Goal: Transaction & Acquisition: Complete application form

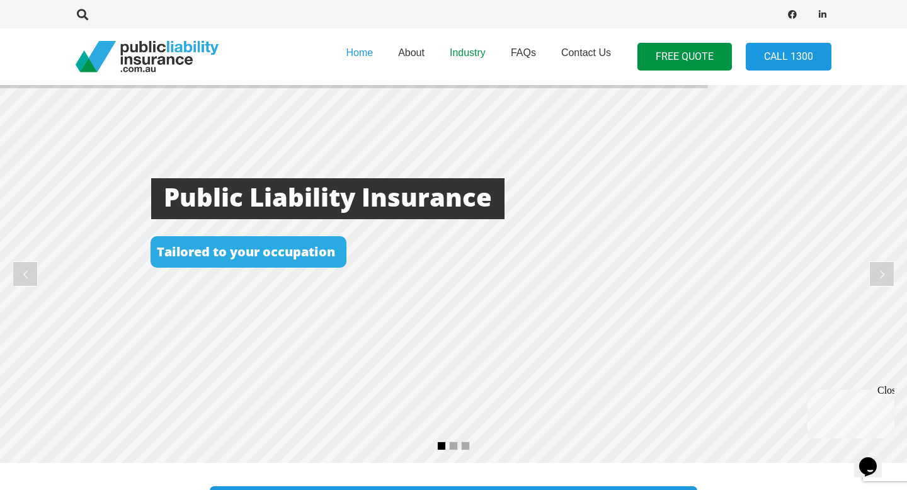
click at [464, 54] on span "Industry" at bounding box center [468, 52] width 36 height 11
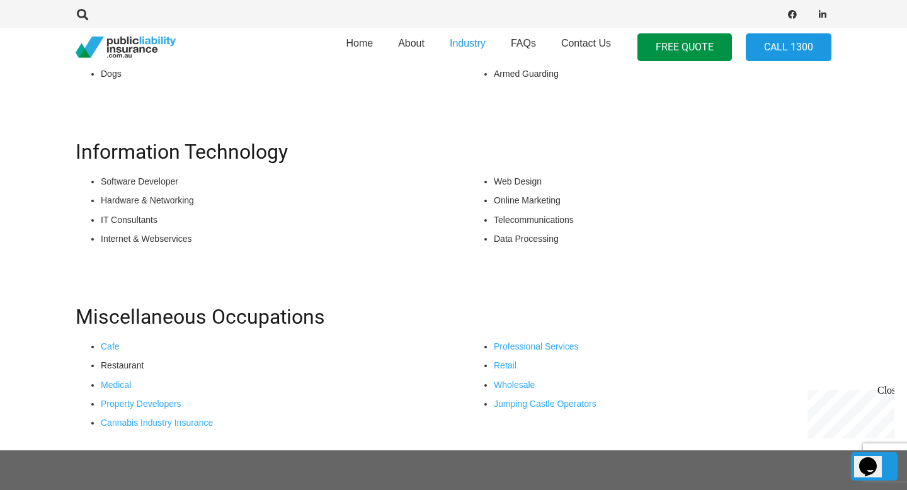
scroll to position [931, 0]
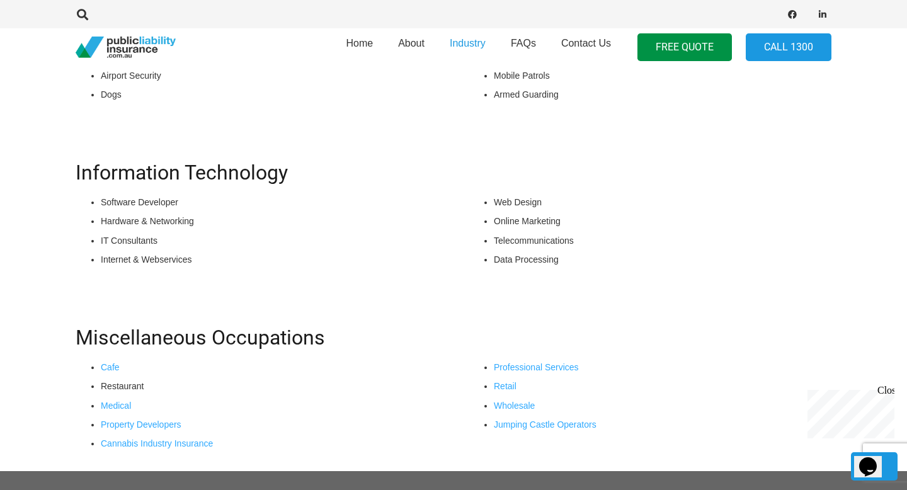
click at [531, 225] on li "Online Marketing" at bounding box center [663, 221] width 338 height 14
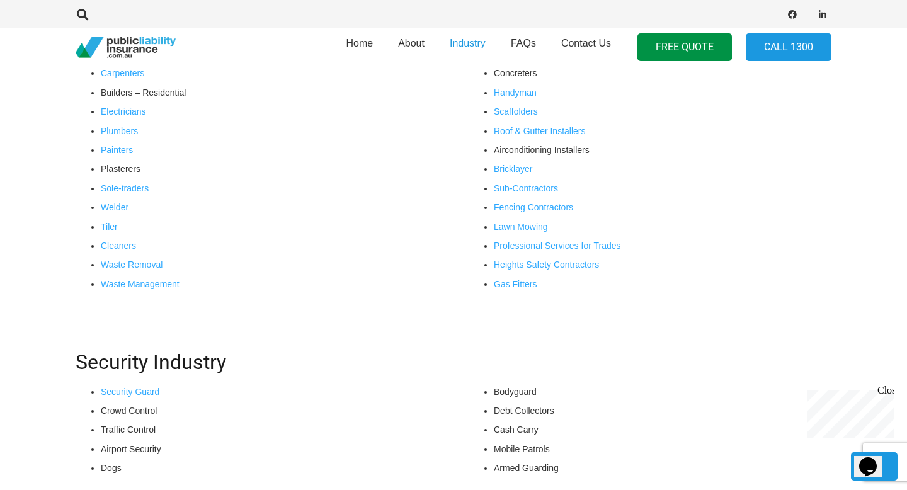
scroll to position [557, 0]
click at [670, 57] on link "FREE QUOTE" at bounding box center [684, 47] width 94 height 28
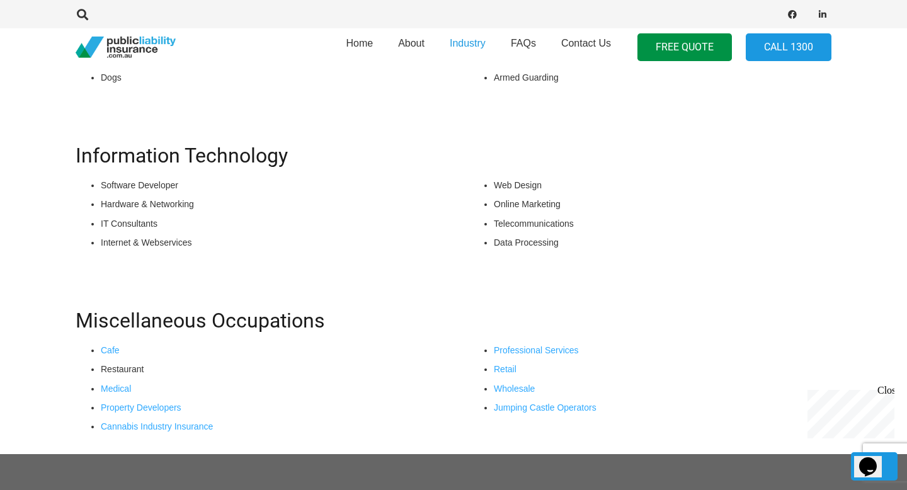
scroll to position [952, 0]
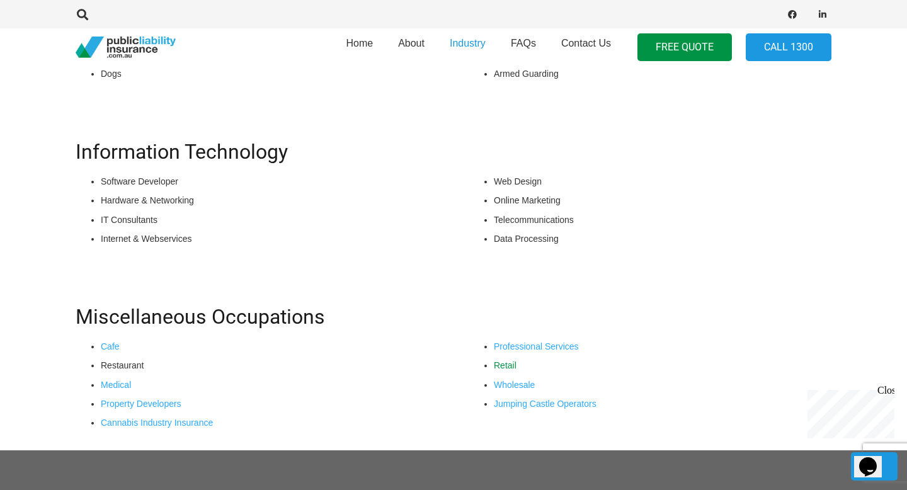
click at [505, 368] on link "Retail" at bounding box center [505, 365] width 23 height 10
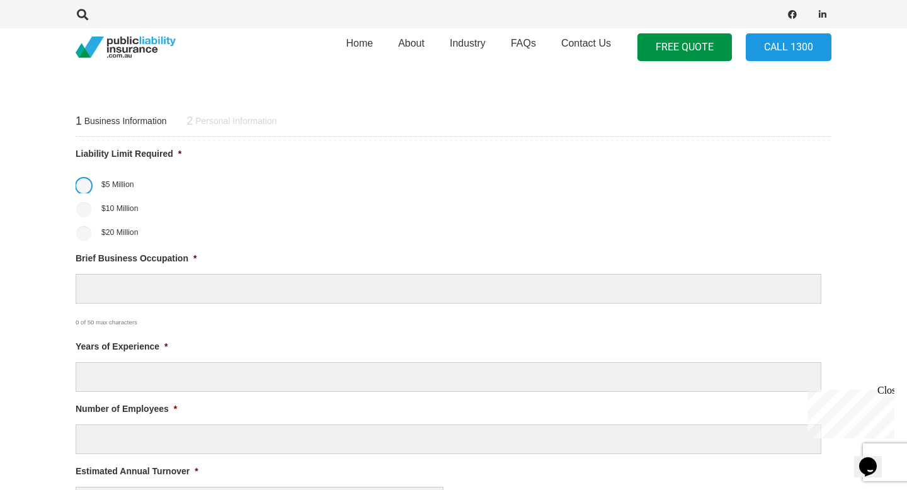
click at [84, 190] on input "$5 Million" at bounding box center [83, 185] width 15 height 15
radio input "true"
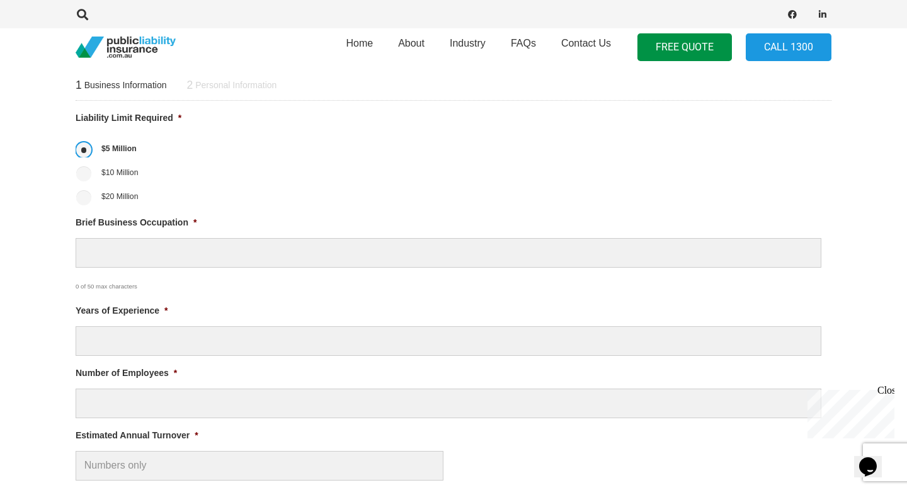
scroll to position [502, 0]
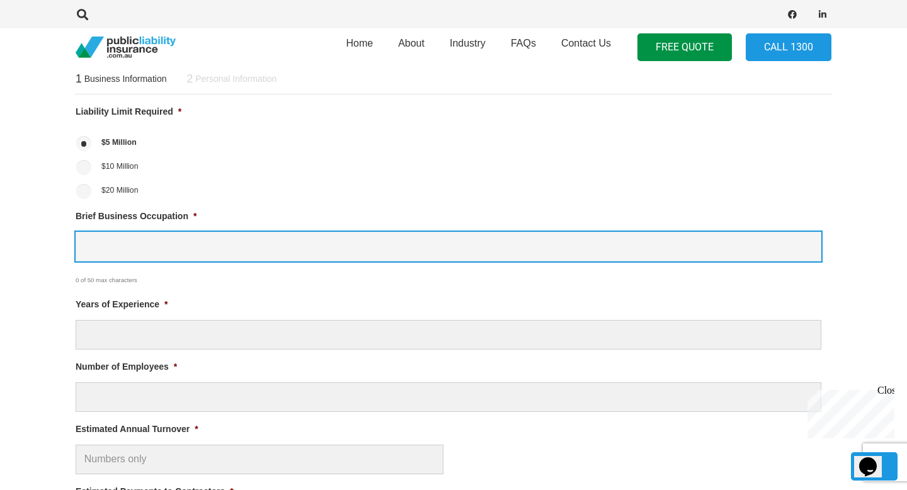
click at [139, 247] on input "Brief Business Occupation *" at bounding box center [449, 247] width 746 height 30
type input "X"
type input "I am a sole trader. I have Xanadu Living (Homeware"
click at [318, 249] on input "I am a sole trader. I have Xanadu Living (Homeware" at bounding box center [449, 247] width 746 height 30
drag, startPoint x: 347, startPoint y: 244, endPoint x: 23, endPoint y: 198, distance: 327.7
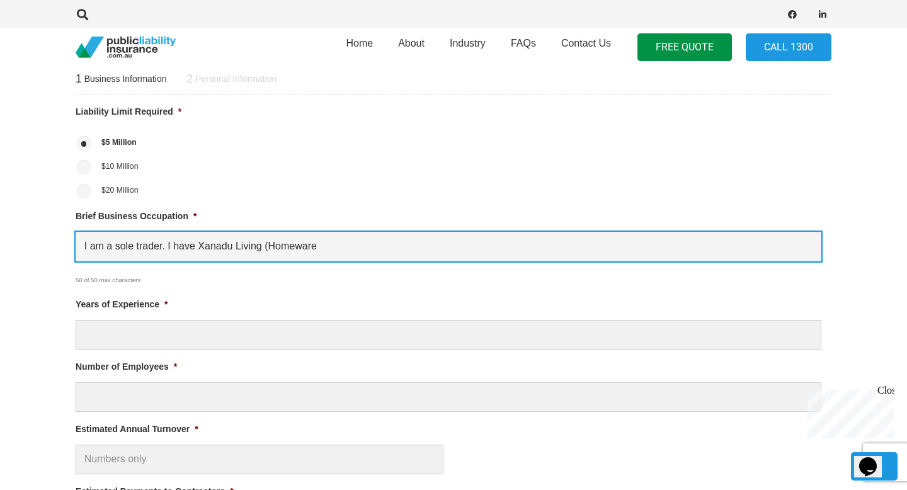
click at [23, 198] on section "1 Business Information 2 Personal Information Liability Limit Required * $5 Mil…" at bounding box center [453, 388] width 907 height 713
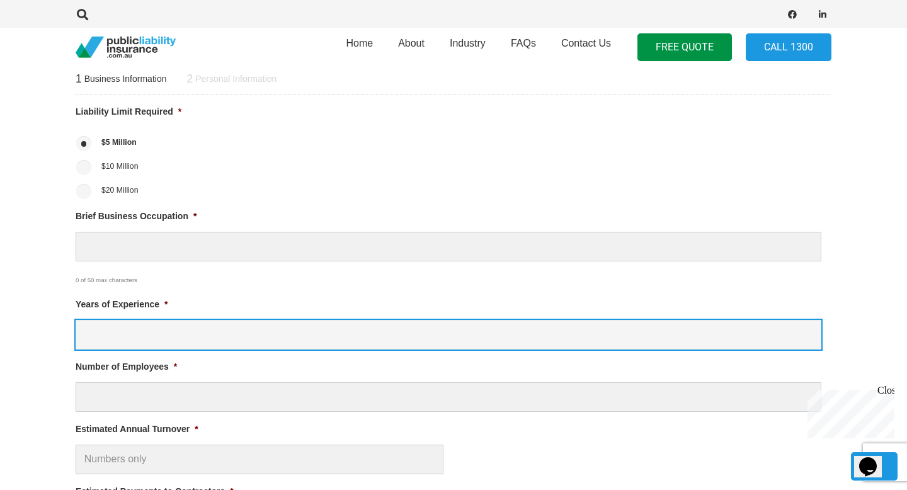
click at [182, 334] on input "Years of Experience *" at bounding box center [449, 335] width 746 height 30
type input "Over 10"
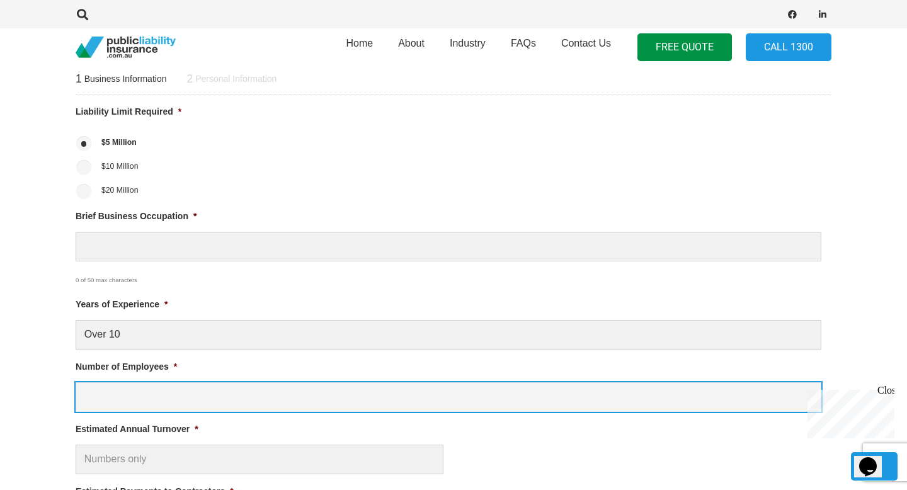
click at [176, 399] on input "Number of Employees *" at bounding box center [449, 397] width 746 height 30
type input "1"
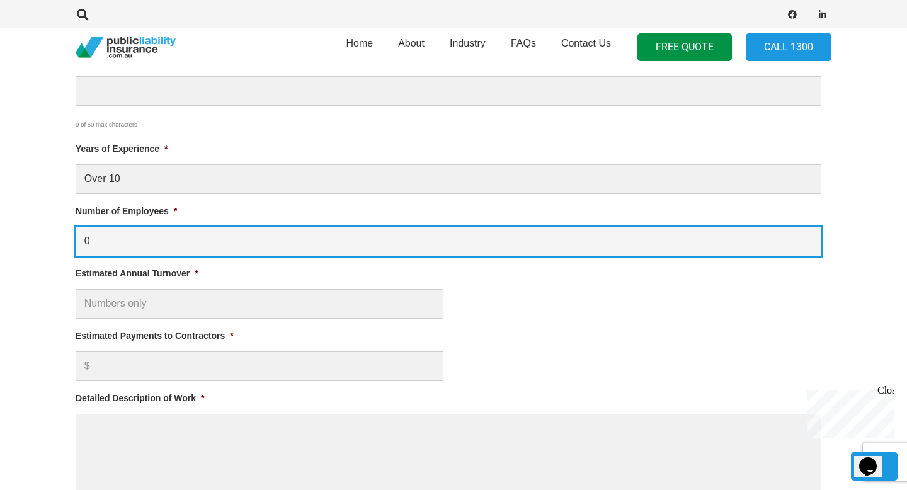
scroll to position [657, 0]
type input "0"
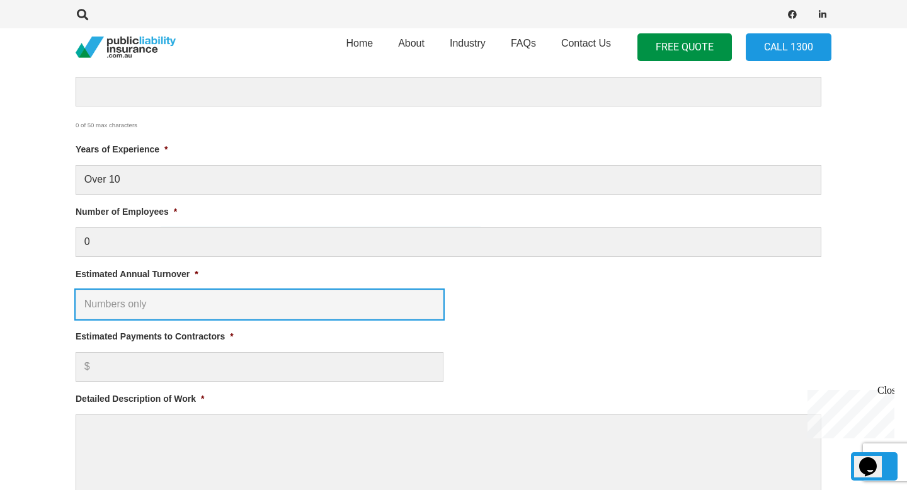
click at [228, 310] on input "Estimated Annual Turnover *" at bounding box center [260, 305] width 368 height 30
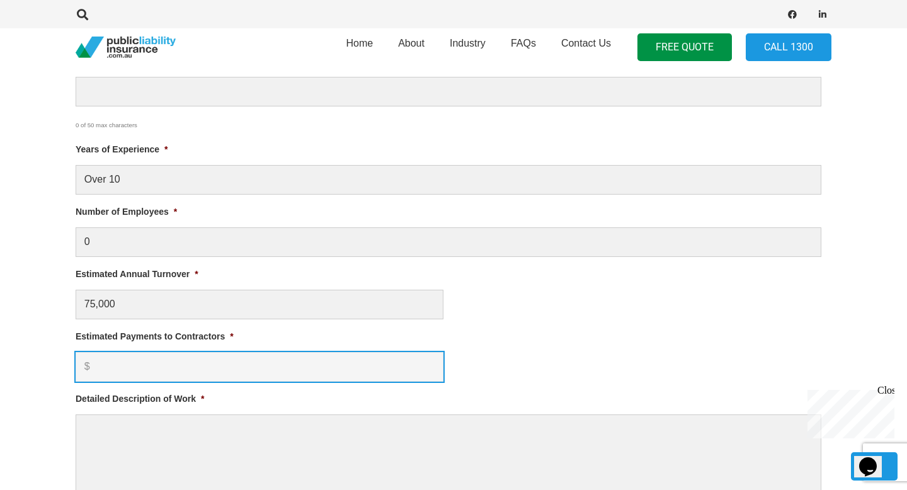
type input "$ 75,000.00"
click at [239, 368] on input "Estimated Payments to Contractors *" at bounding box center [260, 367] width 368 height 30
type input "5000"
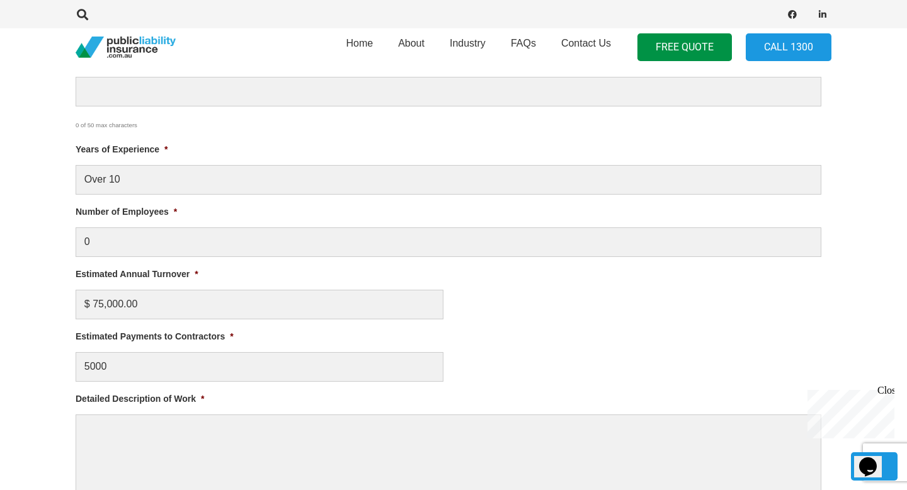
click at [260, 325] on ul "Liability Limit Required * $5 Million $10 Million $20 Million Brief Business Oc…" at bounding box center [454, 233] width 756 height 566
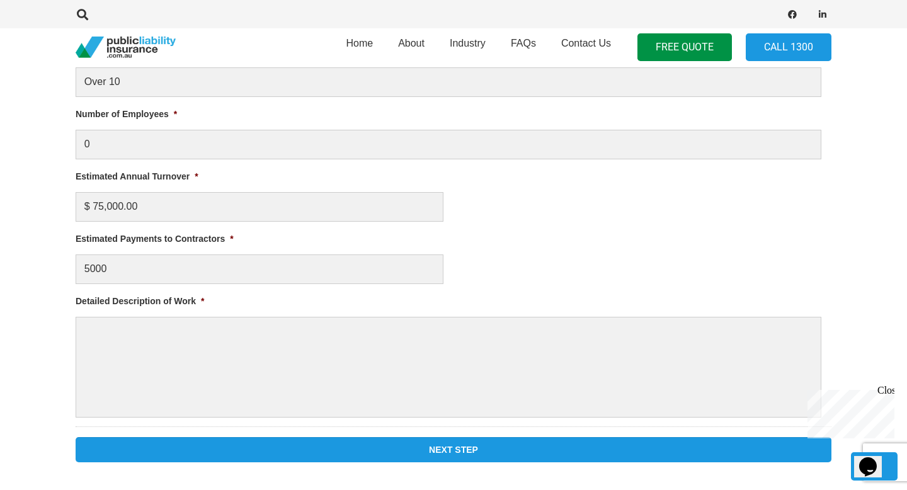
scroll to position [773, 0]
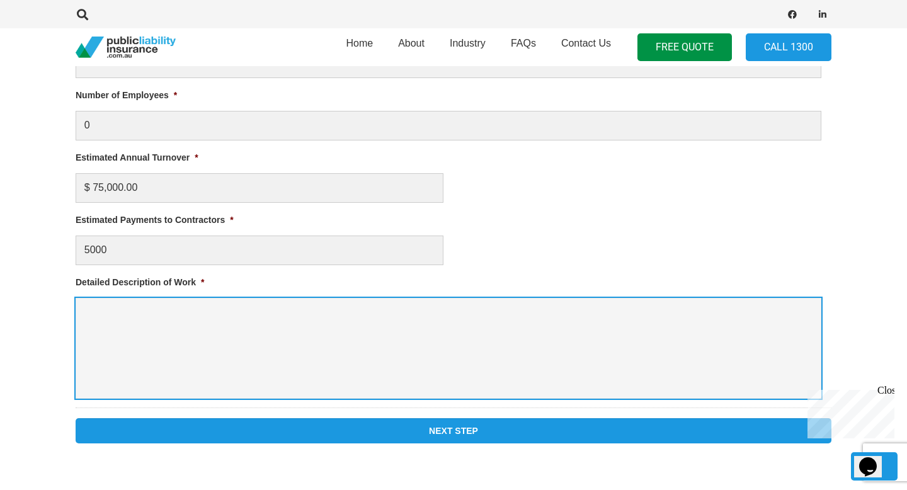
click at [241, 338] on textarea "Detailed Description of Work *" at bounding box center [449, 348] width 746 height 101
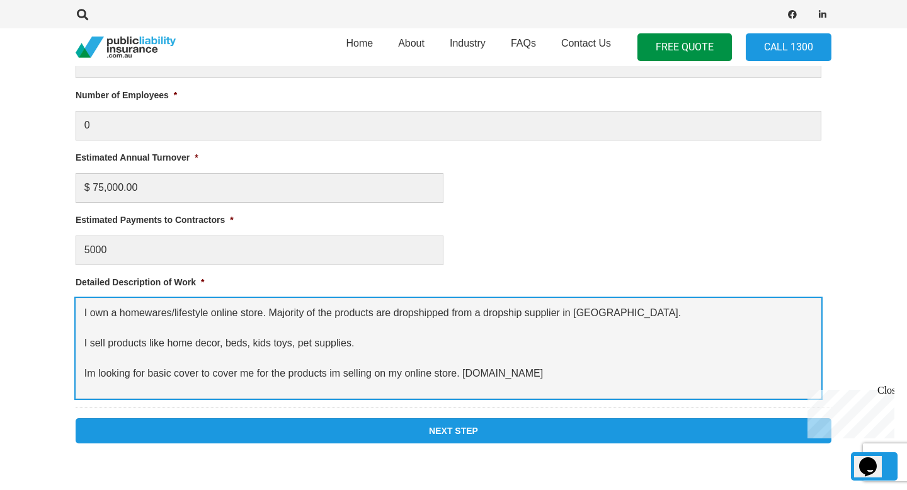
type textarea "I own a homewares/lifestyle online store. Majority of the products are dropship…"
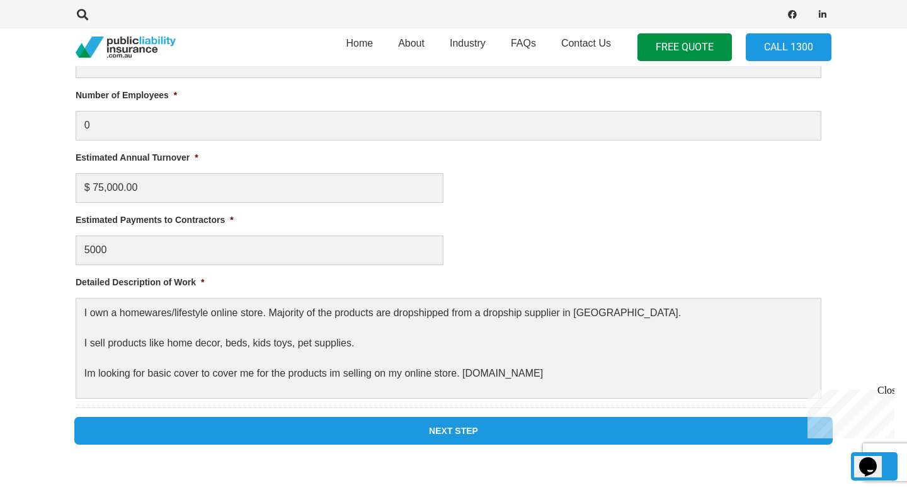
click at [607, 428] on input "Next Step" at bounding box center [454, 430] width 756 height 25
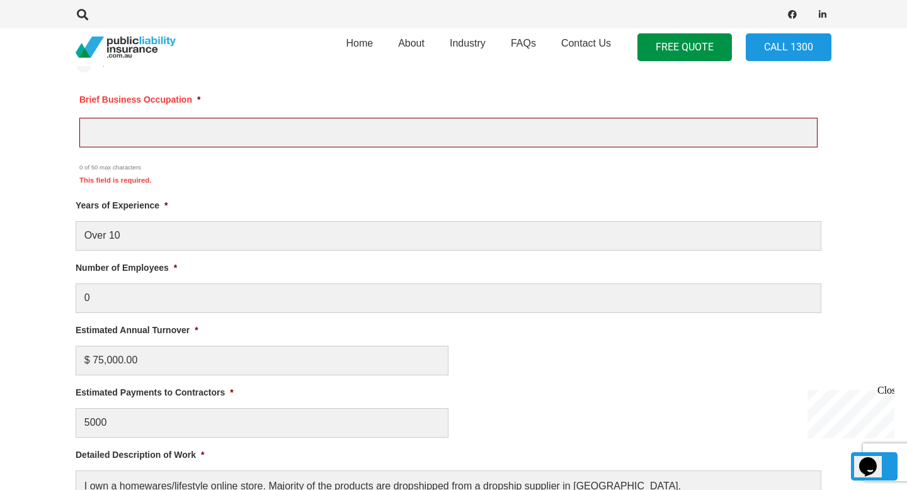
scroll to position [685, 0]
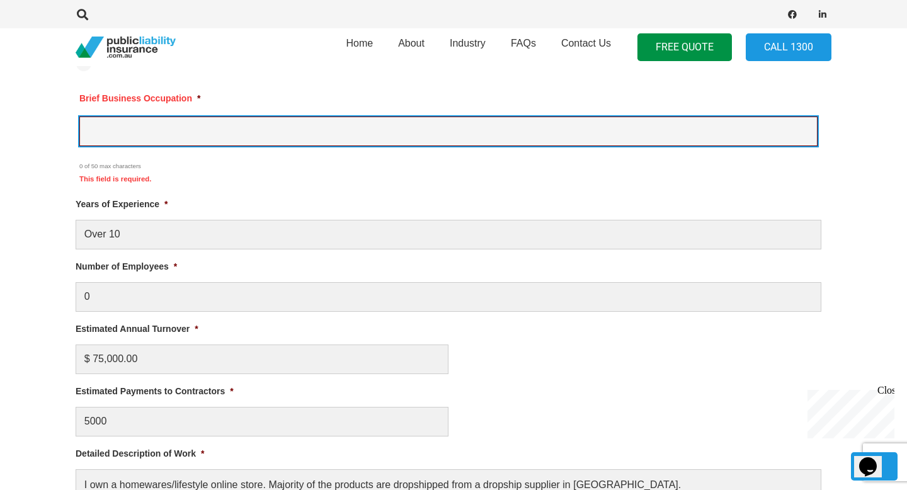
click at [176, 137] on input "Brief Business Occupation *" at bounding box center [448, 132] width 738 height 30
type input "M"
type input "Owner - Sole Trader"
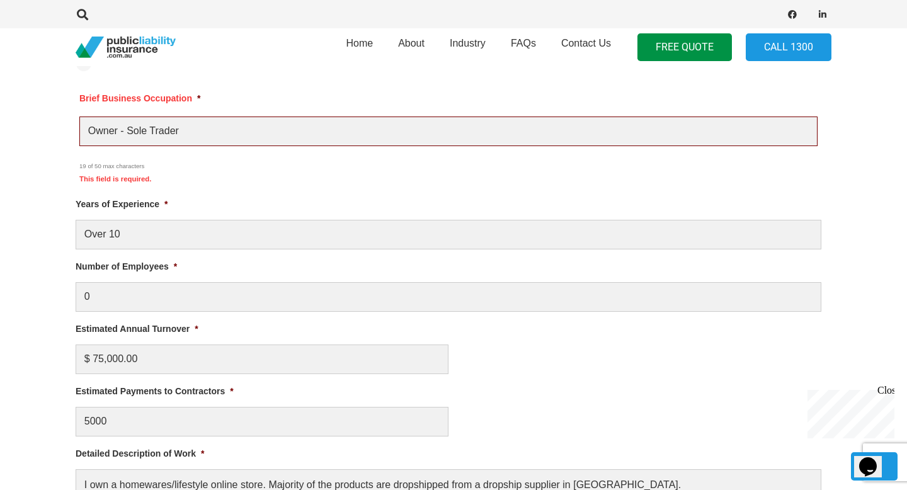
click at [275, 181] on div "This field is required." at bounding box center [448, 178] width 738 height 11
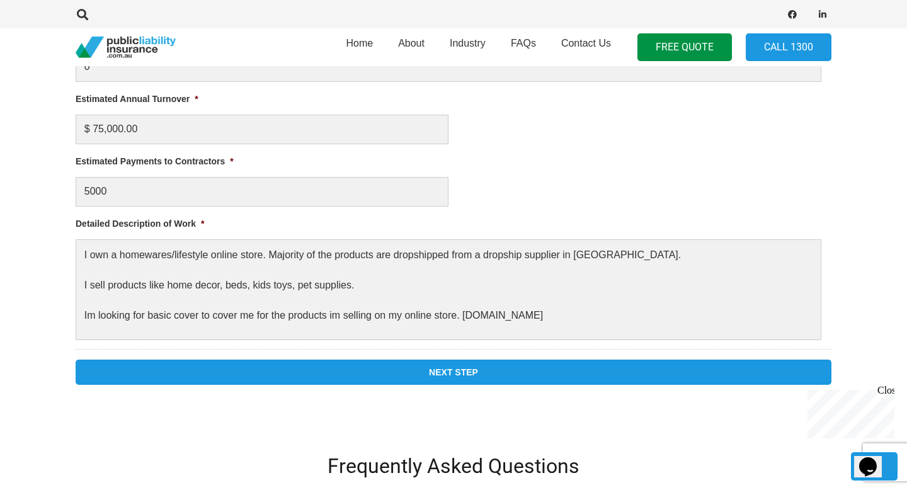
scroll to position [914, 0]
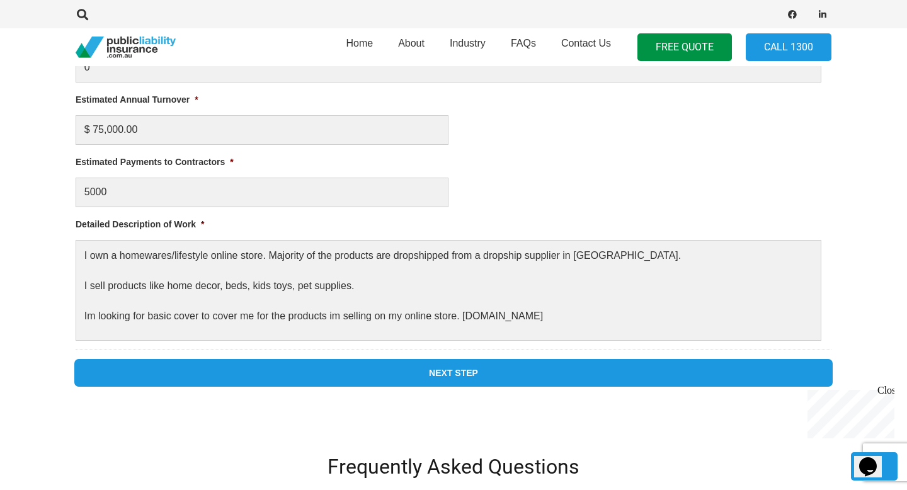
click at [345, 382] on input "Next Step" at bounding box center [454, 372] width 756 height 25
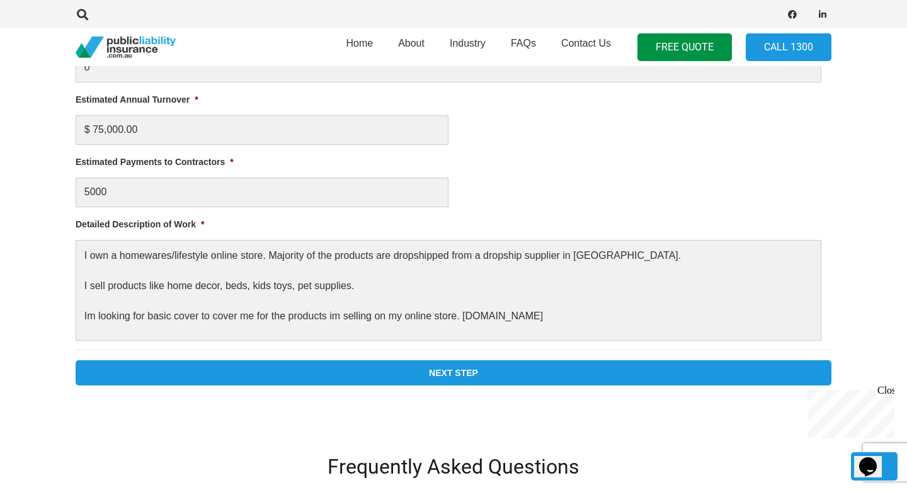
scroll to position [501, 0]
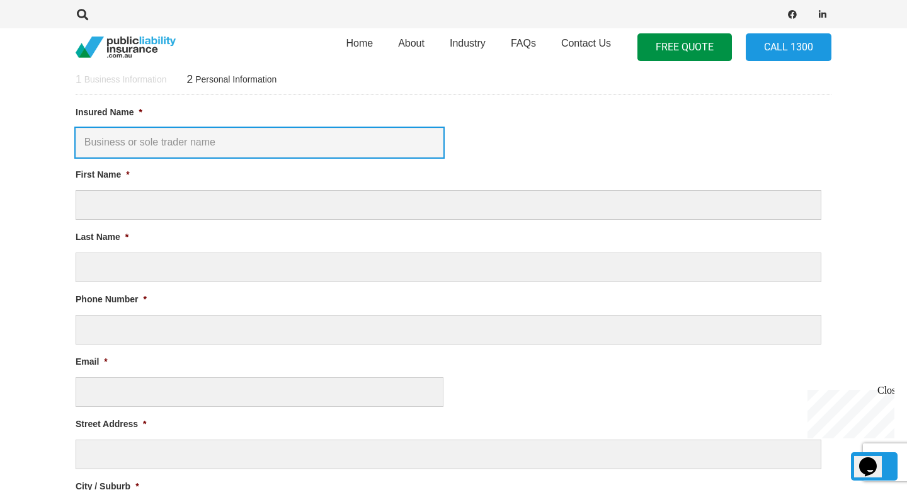
click at [156, 148] on input "Insured Name *" at bounding box center [260, 143] width 368 height 30
type input "Xanadu Living"
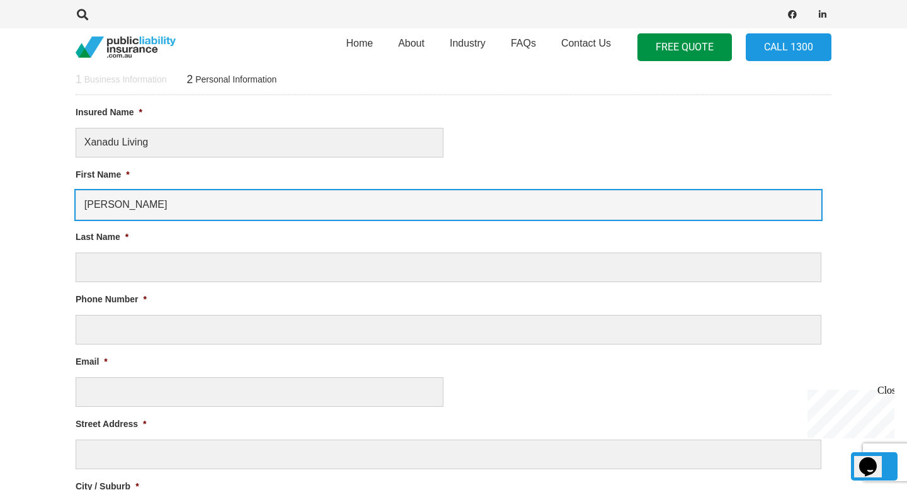
type input "Mathew"
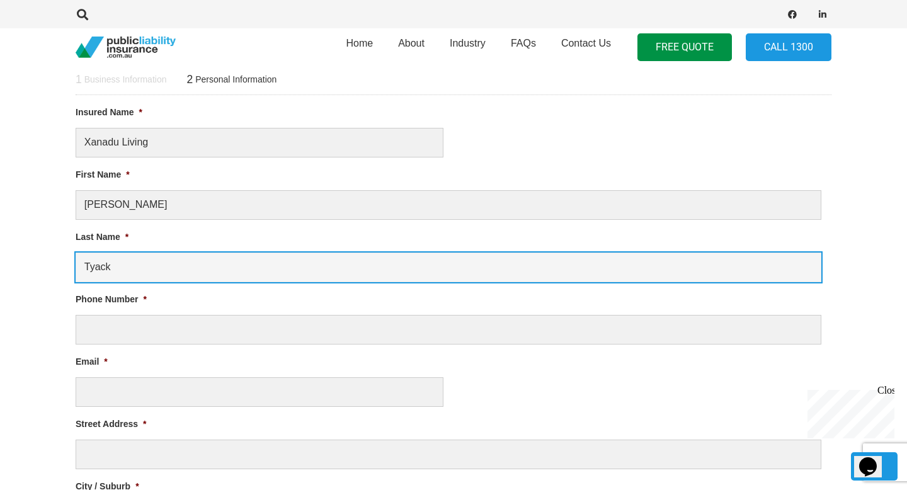
type input "Tyack"
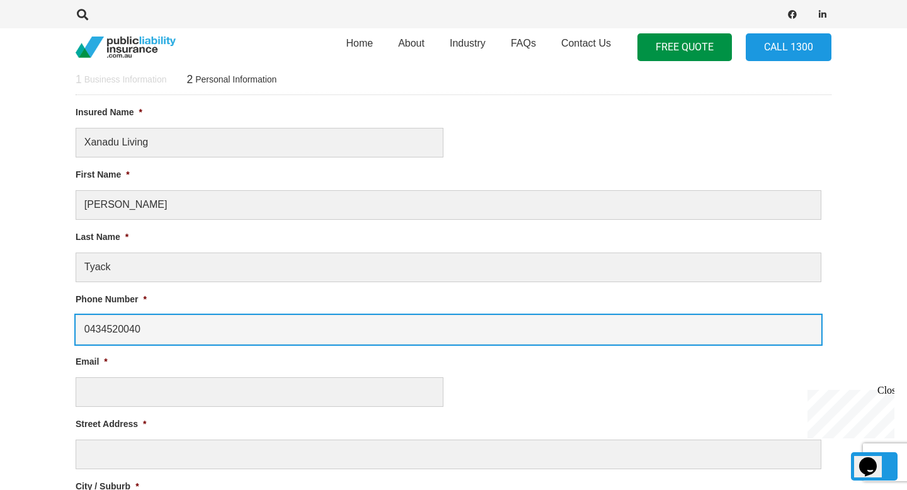
type input "0434520040"
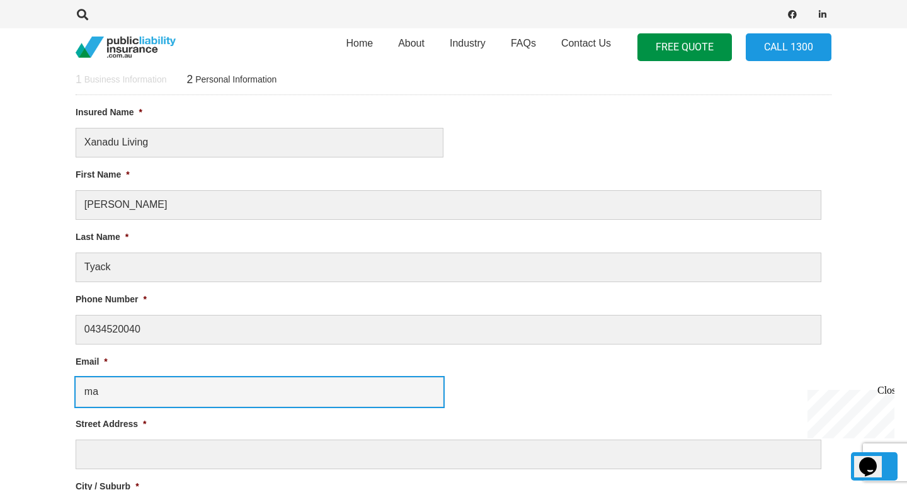
type input "m"
type input "contact@xanaduliving.com.au"
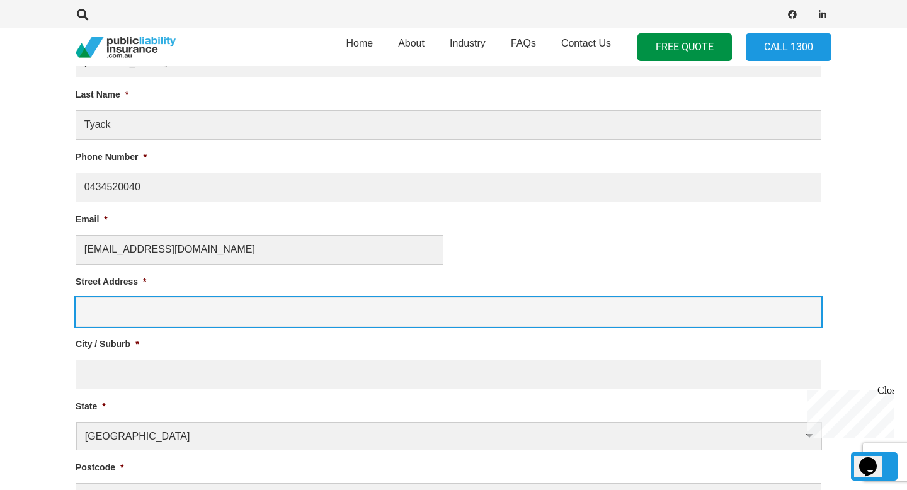
click at [132, 312] on input "Street Address *" at bounding box center [449, 312] width 746 height 30
type input "305/11 Hillingdon Place"
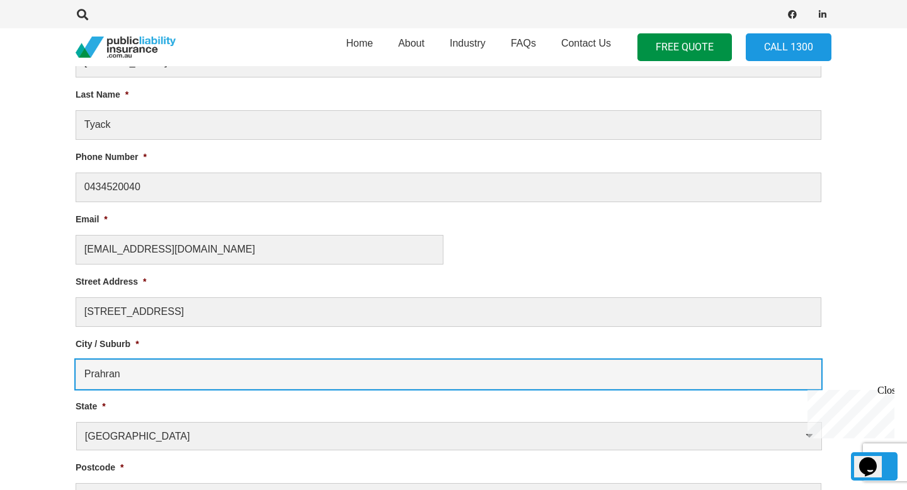
type input "Prahran"
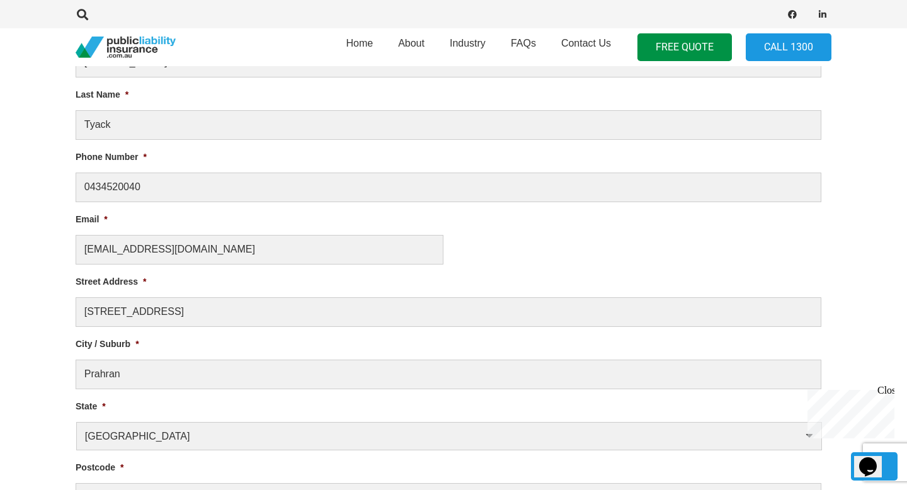
click at [42, 261] on section "1 Business Information 2 Personal Information Liability Limit Required * $5 Mil…" at bounding box center [453, 491] width 907 height 1202
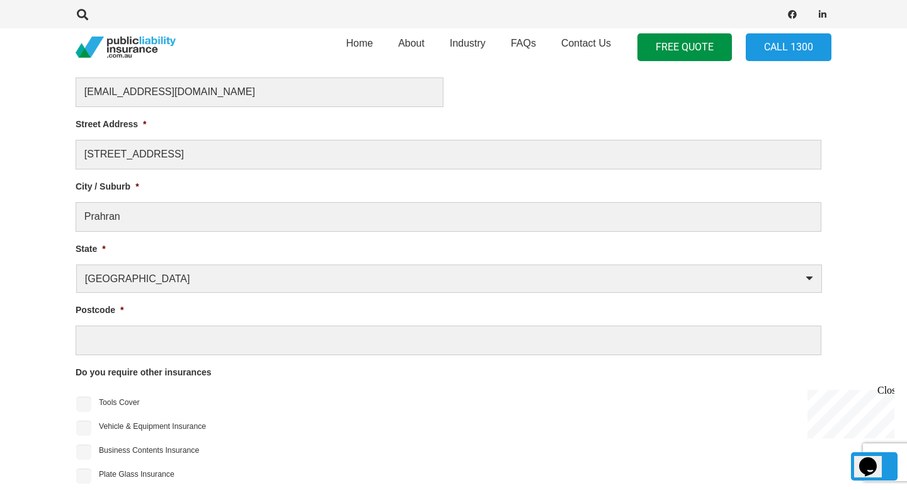
scroll to position [804, 0]
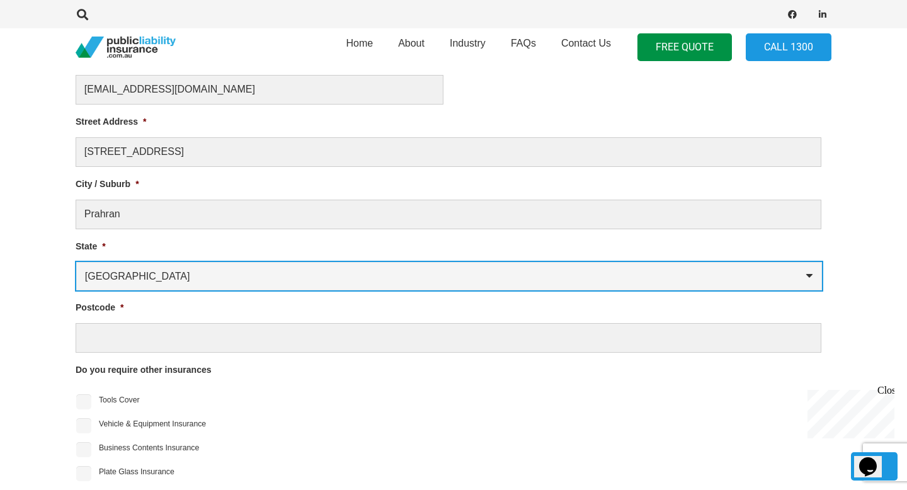
click at [215, 282] on select "Australian Capital Territory New South Wales Northern Territory Queensland Sout…" at bounding box center [449, 276] width 746 height 28
select select "Victoria"
click at [76, 262] on select "Australian Capital Territory New South Wales Northern Territory Queensland Sout…" at bounding box center [449, 276] width 746 height 28
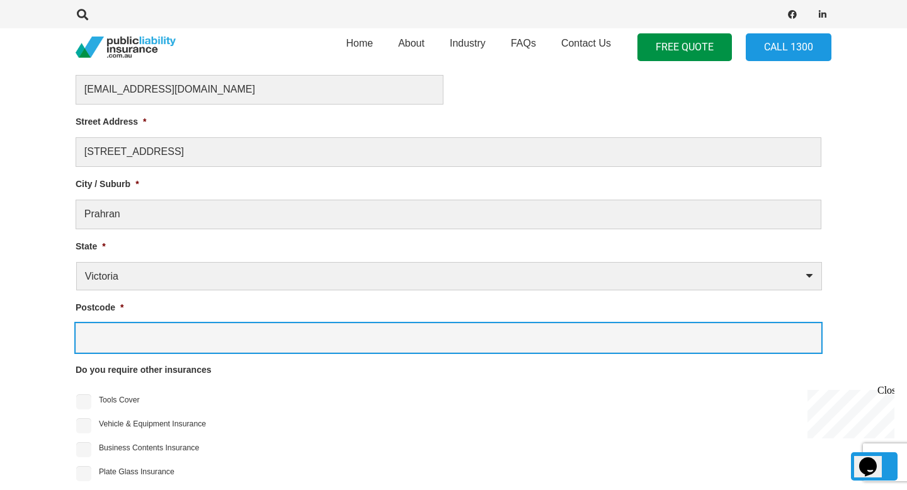
click at [176, 333] on input "Postcode *" at bounding box center [449, 338] width 746 height 30
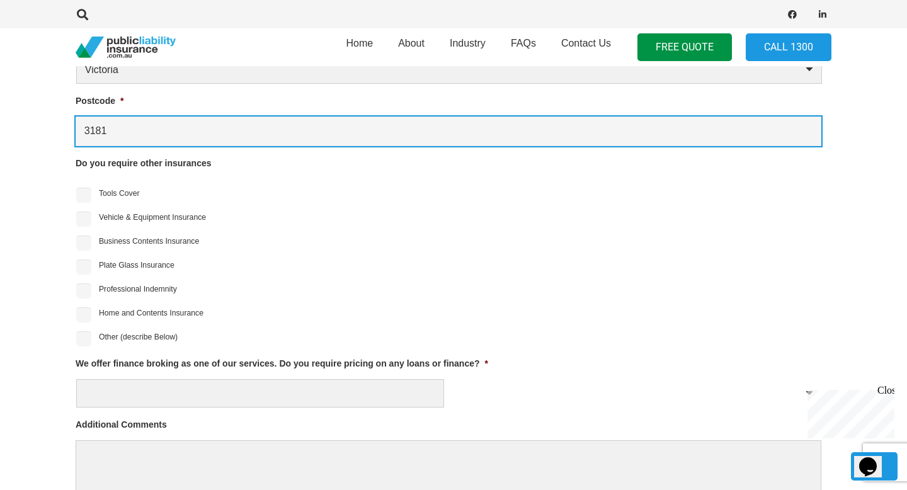
scroll to position [1010, 0]
type input "3181"
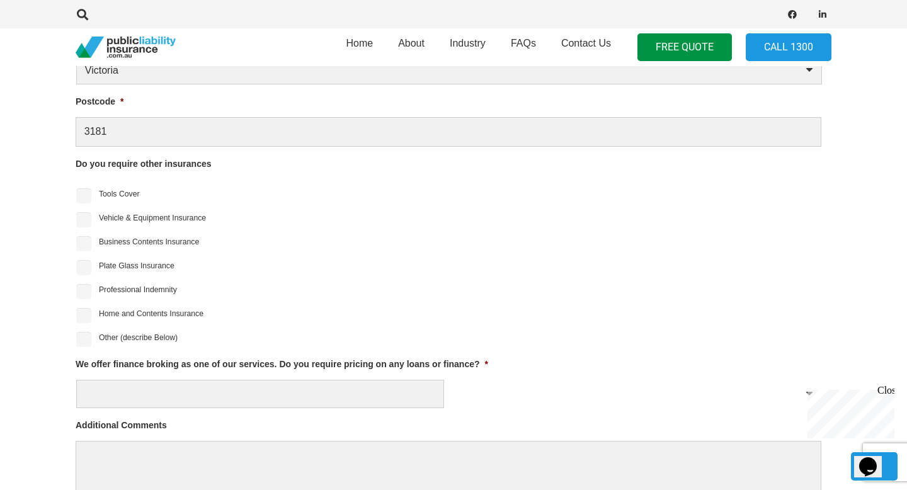
click at [137, 277] on ul "Tools Cover Vehicle & Equipment Insurance Business Contents Insurance Plate Gla…" at bounding box center [454, 266] width 756 height 162
click at [120, 287] on label "Professional Indemnity" at bounding box center [138, 289] width 78 height 11
click at [91, 287] on input "Professional Indemnity" at bounding box center [83, 291] width 15 height 15
checkbox input "true"
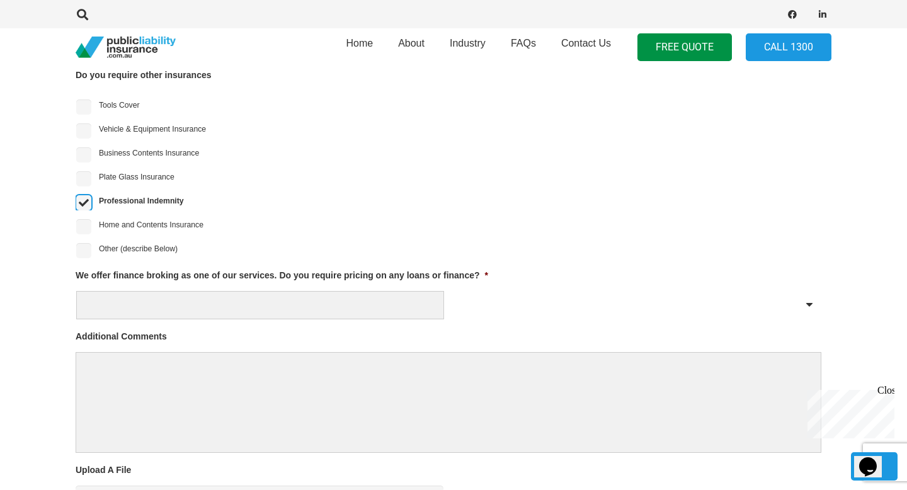
scroll to position [1134, 0]
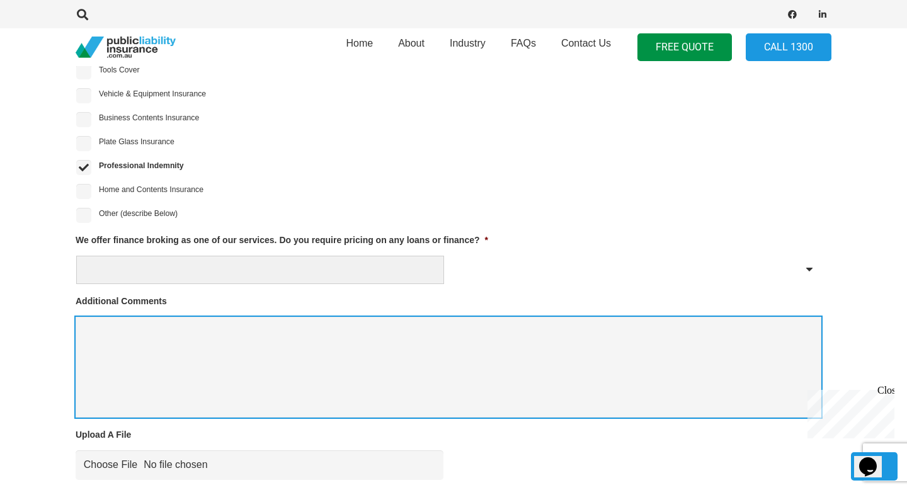
click at [185, 362] on textarea "Additional Comments" at bounding box center [449, 367] width 746 height 101
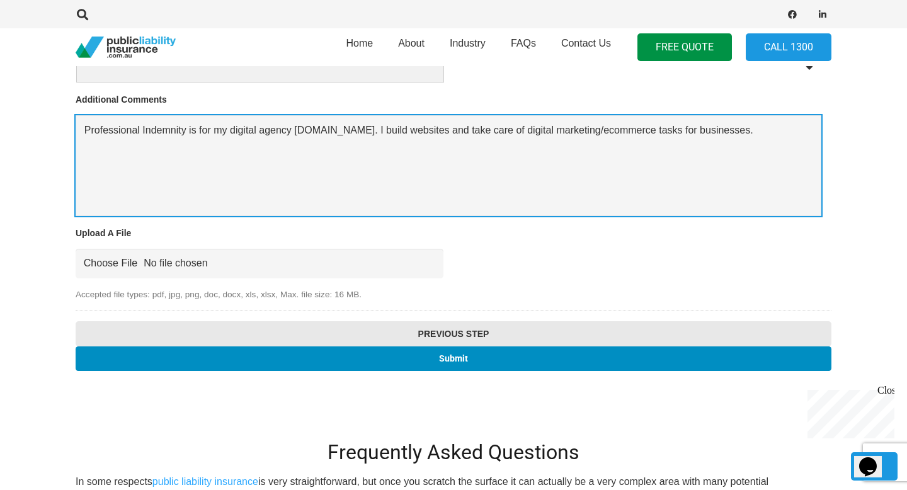
scroll to position [1335, 0]
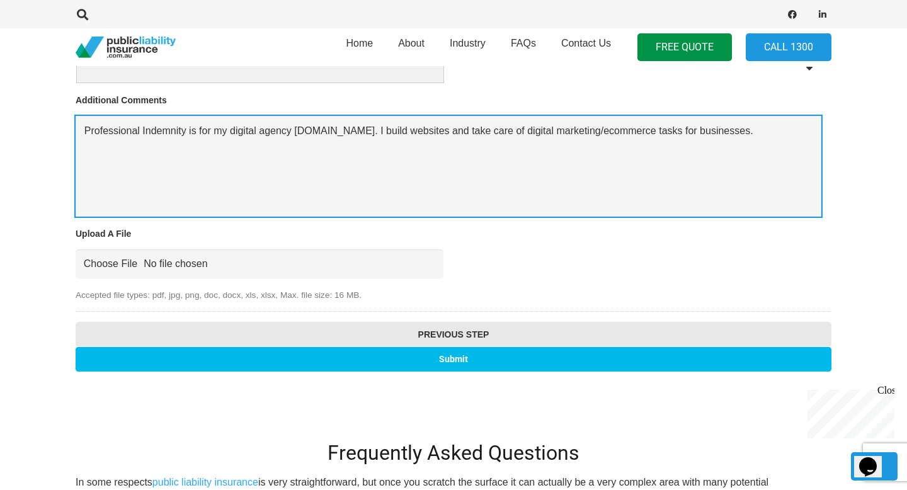
type textarea "Professional Indemnity is for my digital agency www.tyack.com.au. I build websi…"
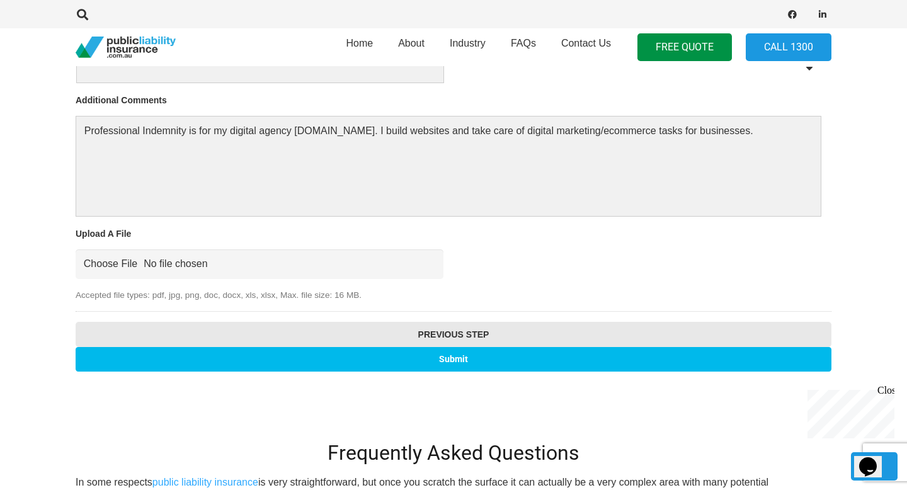
click at [410, 353] on input "Submit" at bounding box center [454, 359] width 756 height 25
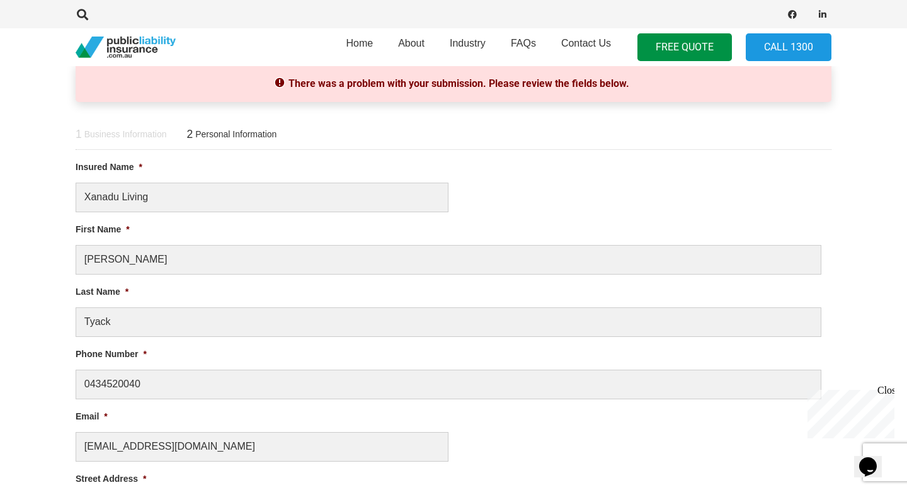
scroll to position [0, 0]
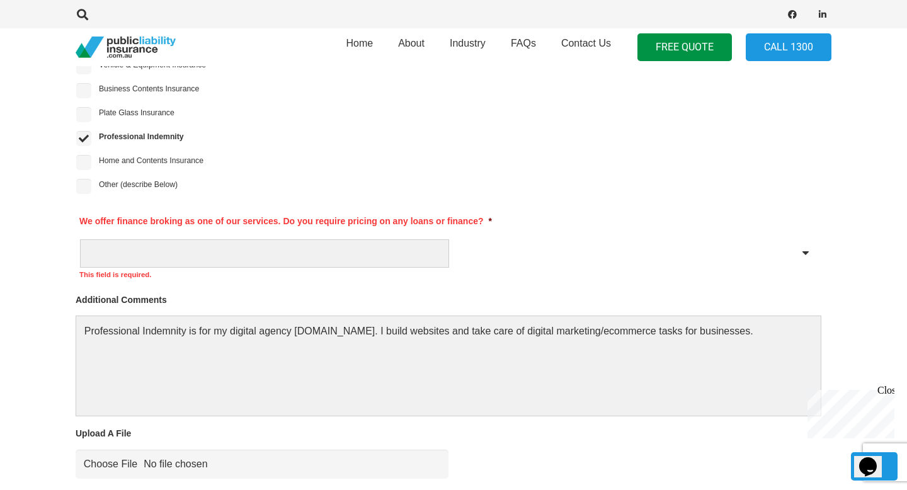
scroll to position [1218, 0]
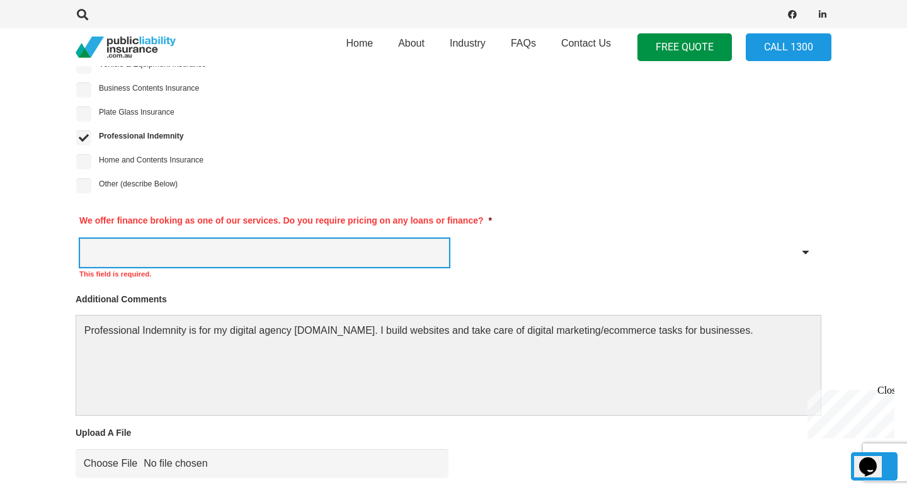
click at [317, 246] on select "Yes No" at bounding box center [264, 253] width 369 height 28
select select "No"
click at [80, 239] on select "Yes No" at bounding box center [264, 253] width 369 height 28
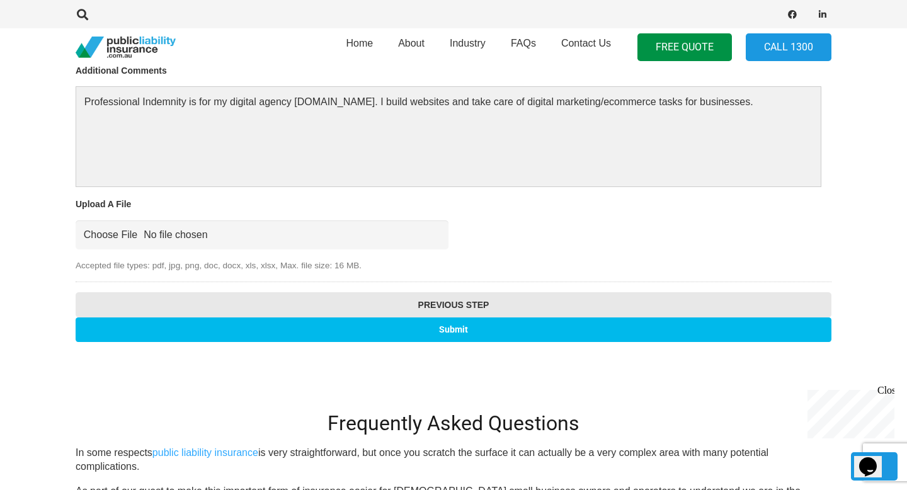
click at [270, 331] on input "Submit" at bounding box center [454, 329] width 756 height 25
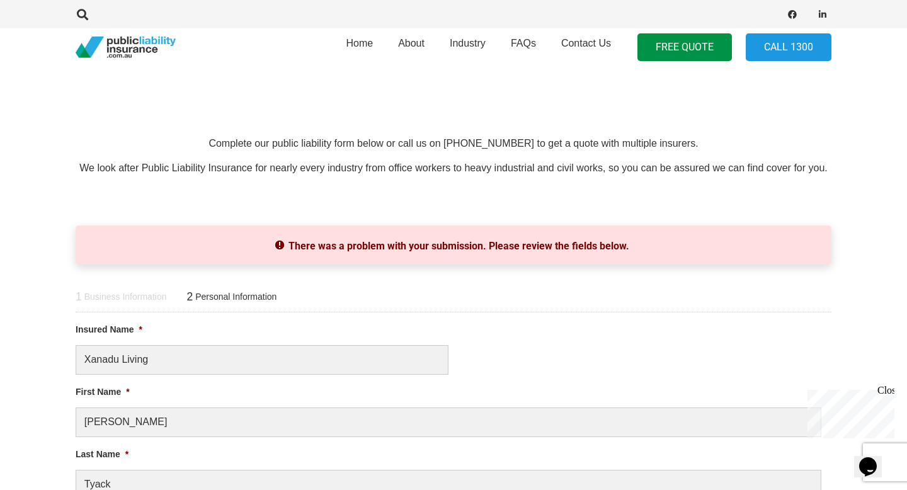
click at [584, 324] on li "Insured Name * Xanadu Living" at bounding box center [454, 348] width 756 height 52
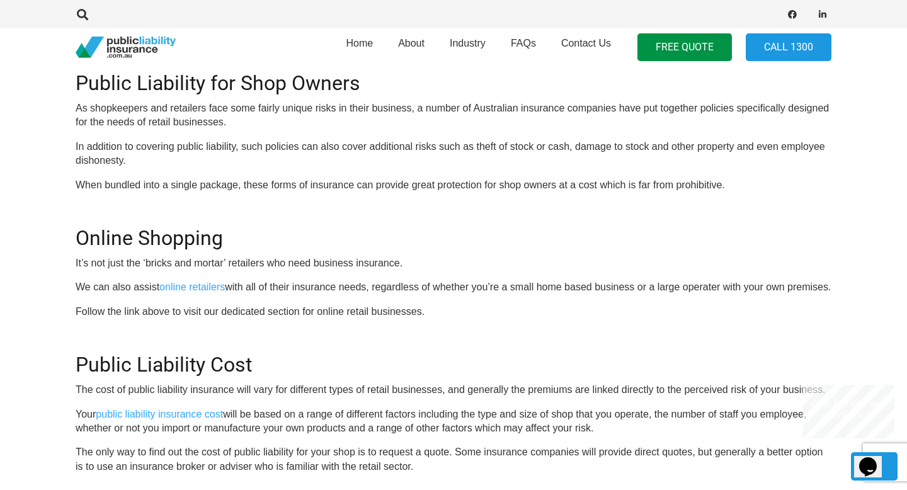
scroll to position [957, 0]
click at [186, 282] on link "online retailers" at bounding box center [192, 287] width 66 height 11
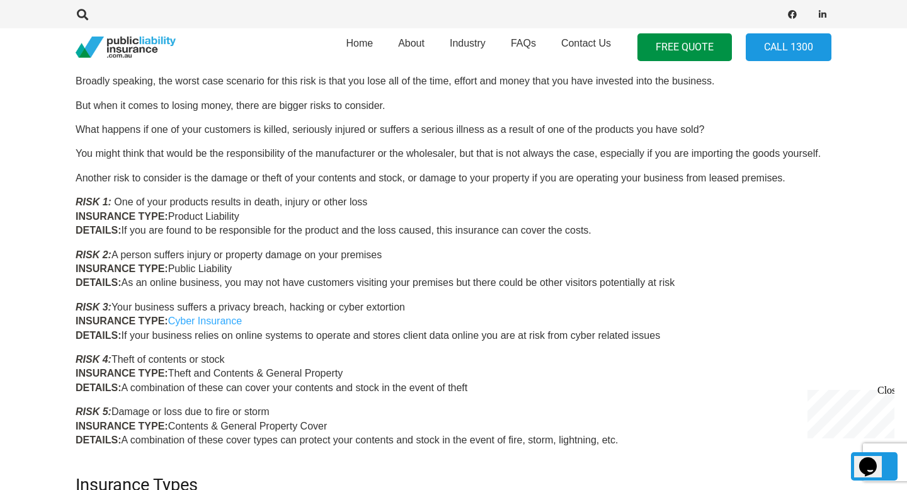
scroll to position [505, 0]
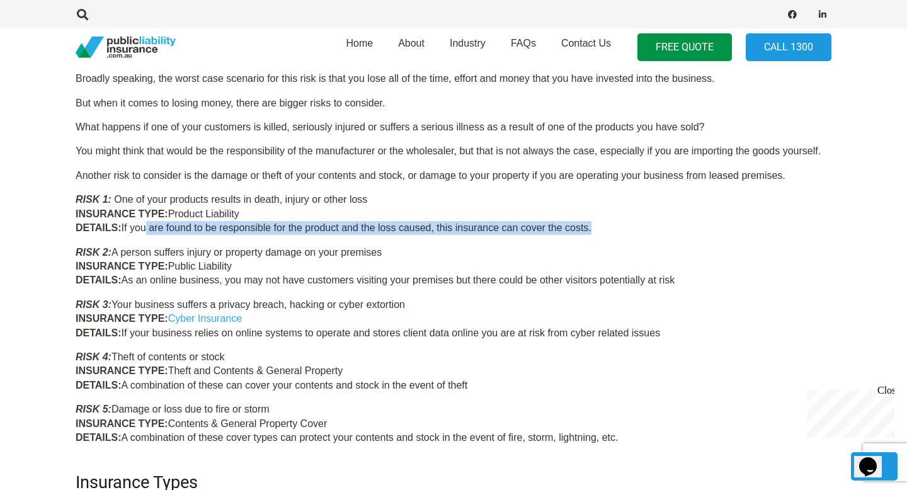
drag, startPoint x: 148, startPoint y: 229, endPoint x: 482, endPoint y: 237, distance: 334.5
